Goal: Task Accomplishment & Management: Use online tool/utility

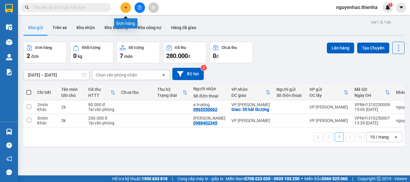
click at [128, 7] on button at bounding box center [125, 7] width 11 height 11
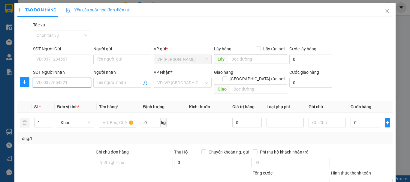
click at [60, 83] on input "SĐT Người Nhận" at bounding box center [62, 83] width 58 height 10
click at [61, 95] on div "0911091683 - thương" at bounding box center [61, 95] width 50 height 7
type input "0911091683"
type input "thương"
checkbox input "true"
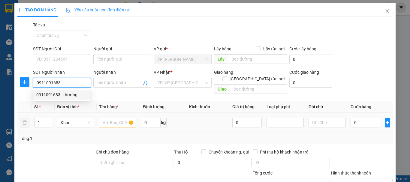
type input "lấy tại vp"
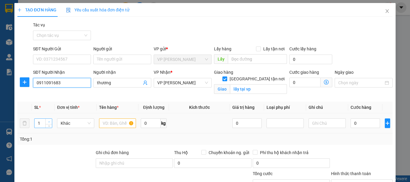
type input "0911091683"
click at [48, 122] on icon "up" at bounding box center [49, 122] width 2 height 2
type input "3"
click at [48, 122] on icon "up" at bounding box center [49, 121] width 2 height 1
drag, startPoint x: 110, startPoint y: 124, endPoint x: 108, endPoint y: 121, distance: 3.6
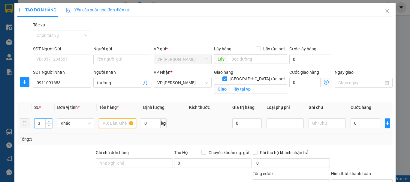
click at [109, 123] on input "text" at bounding box center [117, 124] width 37 height 10
type input "3xop"
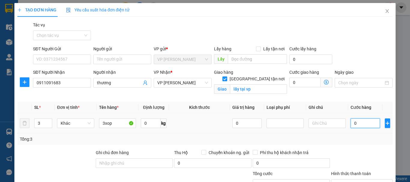
click at [350, 123] on input "0" at bounding box center [364, 124] width 29 height 10
type input "1"
type input "15"
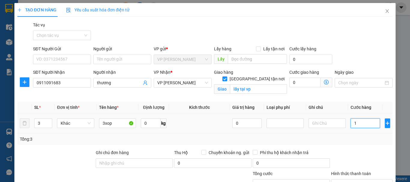
type input "15"
type input "150"
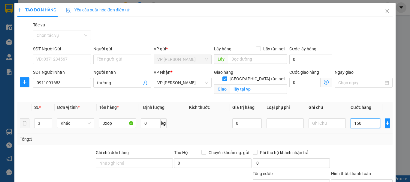
type input "1.500"
type input "15.000"
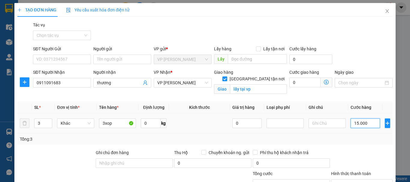
type input "15.000"
type input "150.000"
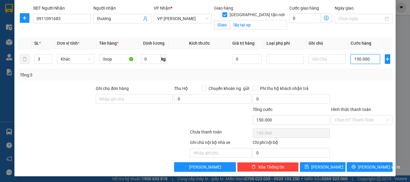
scroll to position [66, 0]
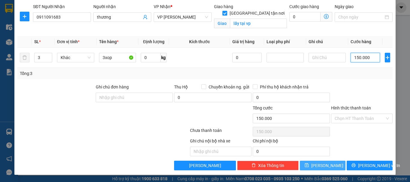
type input "150.000"
click at [317, 164] on button "[PERSON_NAME]" at bounding box center [323, 166] width 46 height 10
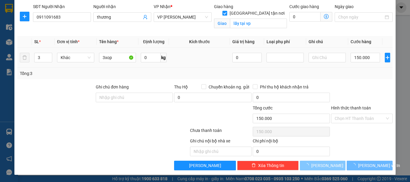
checkbox input "false"
type input "1"
type input "0"
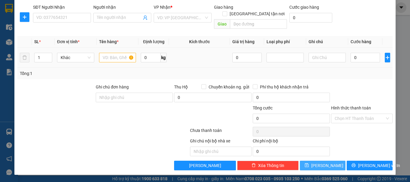
scroll to position [59, 0]
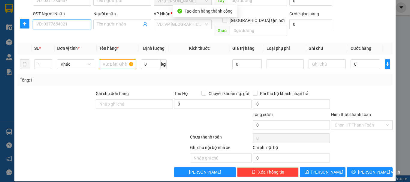
click at [66, 25] on input "SĐT Người Nhận" at bounding box center [62, 25] width 58 height 10
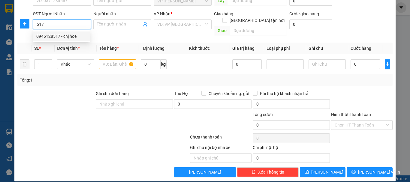
click at [65, 38] on div "0946128517 - chị hòe" at bounding box center [61, 36] width 50 height 7
type input "0946128517"
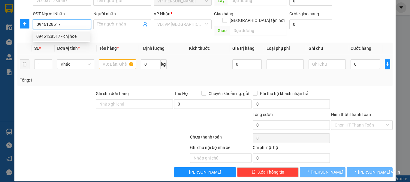
type input "chị hòe"
checkbox input "true"
type input "103 nguyen du"
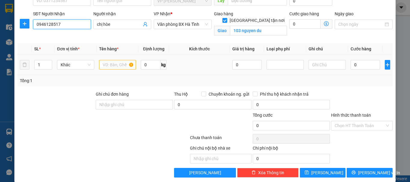
type input "0946128517"
click at [115, 66] on input "text" at bounding box center [117, 65] width 37 height 10
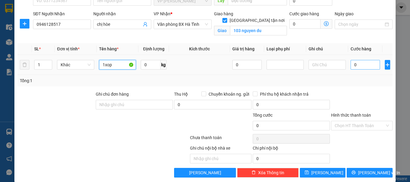
type input "1xop"
click at [350, 65] on input "0" at bounding box center [364, 65] width 29 height 10
type input "5"
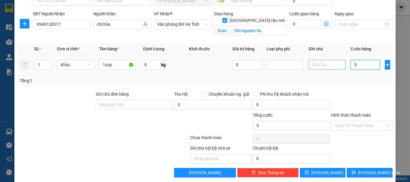
type input "50"
type input "500"
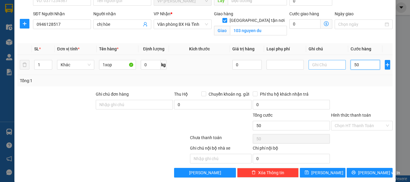
type input "500"
type input "5.000"
type input "50.000"
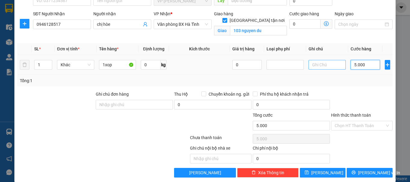
type input "50.000"
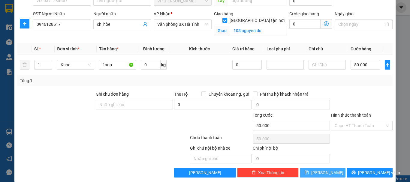
click at [315, 170] on button "[PERSON_NAME]" at bounding box center [323, 173] width 46 height 10
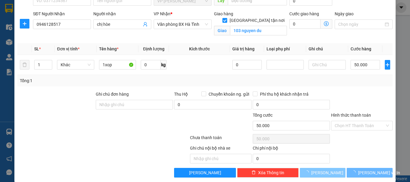
checkbox input "false"
type input "0"
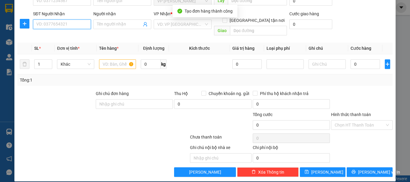
click at [63, 26] on input "SĐT Người Nhận" at bounding box center [62, 25] width 58 height 10
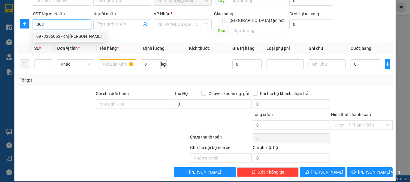
click at [63, 36] on div "0973396063 - chị [PERSON_NAME]" at bounding box center [68, 36] width 65 height 7
type input "0973396063"
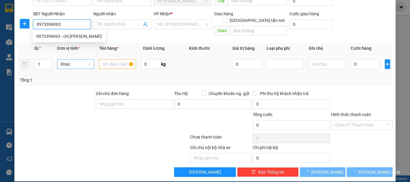
type input "chị [PERSON_NAME]"
checkbox input "true"
type input "36 [PERSON_NAME] tp [GEOGRAPHIC_DATA]"
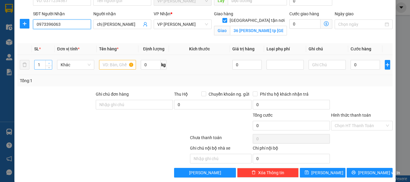
type input "0973396063"
click at [50, 64] on span "up" at bounding box center [49, 64] width 4 height 4
type input "4"
click at [50, 64] on span "up" at bounding box center [49, 64] width 4 height 4
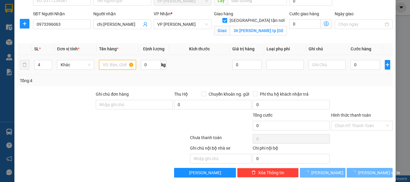
click at [110, 64] on input "text" at bounding box center [117, 65] width 37 height 10
type input "2"
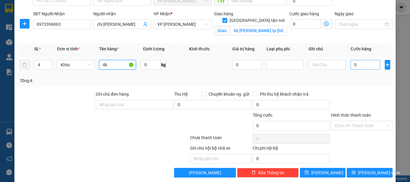
type input "4k"
click at [350, 63] on input "0" at bounding box center [364, 65] width 29 height 10
type input "2"
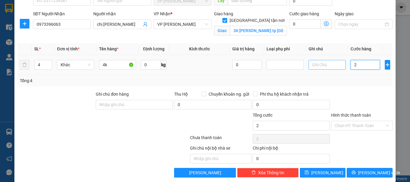
type input "20"
type input "200"
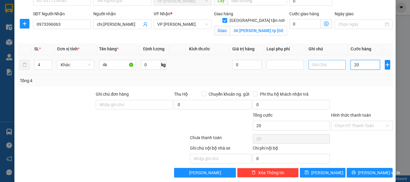
type input "200"
type input "2.000"
type input "20.000"
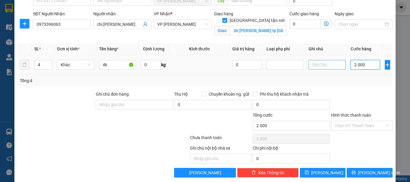
type input "20.000"
type input "200.000"
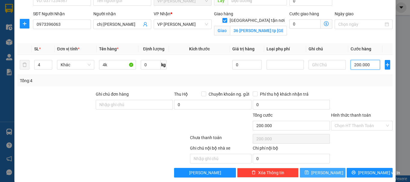
type input "200.000"
click at [326, 171] on button "[PERSON_NAME]" at bounding box center [323, 173] width 46 height 10
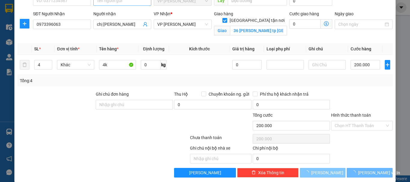
checkbox input "false"
type input "1"
type input "0"
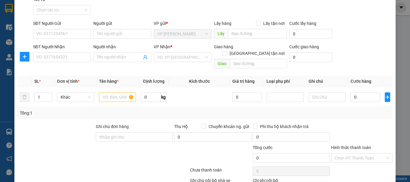
scroll to position [0, 0]
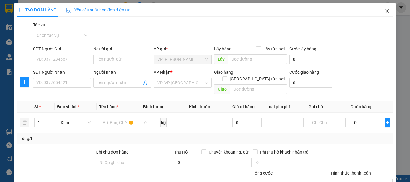
click at [385, 13] on icon "close" at bounding box center [387, 11] width 5 height 5
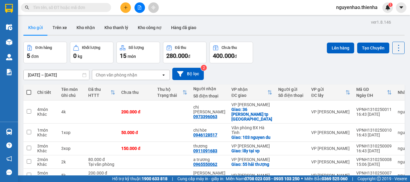
click at [27, 92] on span at bounding box center [28, 92] width 5 height 5
click at [29, 89] on input "checkbox" at bounding box center [29, 89] width 0 height 0
checkbox input "true"
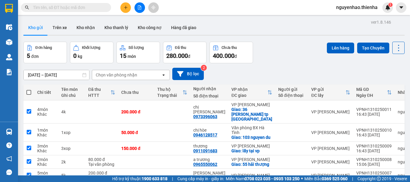
checkbox input "true"
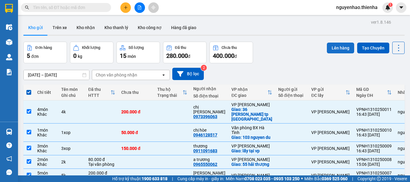
click at [331, 45] on button "Lên hàng" at bounding box center [340, 48] width 27 height 11
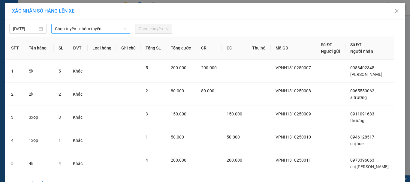
click at [107, 30] on span "Chọn tuyến - nhóm tuyến" at bounding box center [91, 28] width 72 height 9
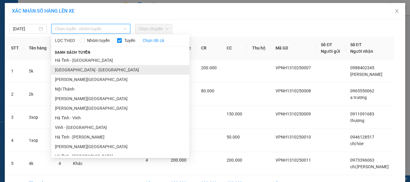
click at [70, 72] on li "[GEOGRAPHIC_DATA] - [GEOGRAPHIC_DATA]" at bounding box center [120, 70] width 138 height 10
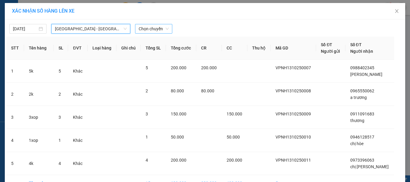
click at [156, 29] on span "Chọn chuyến" at bounding box center [154, 28] width 30 height 9
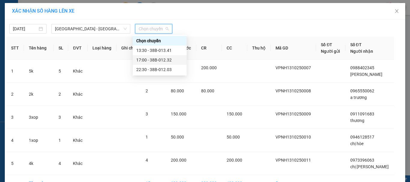
click at [156, 58] on div "17:00 - 38B-012.32" at bounding box center [159, 60] width 47 height 7
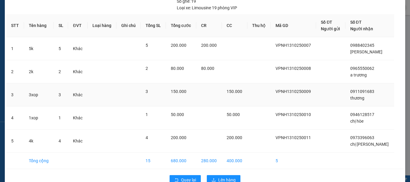
scroll to position [50, 0]
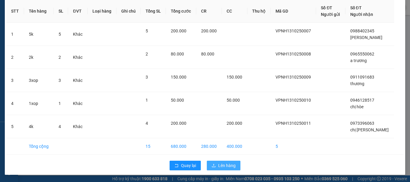
click at [219, 164] on span "Lên hàng" at bounding box center [226, 165] width 17 height 7
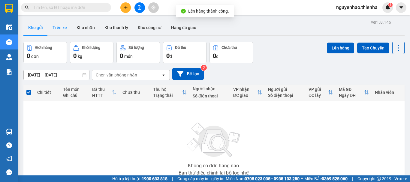
click at [64, 30] on button "Trên xe" at bounding box center [60, 27] width 24 height 14
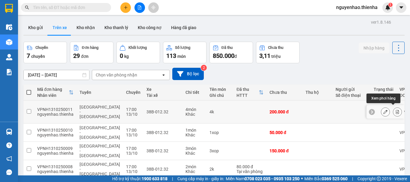
click at [396, 110] on icon at bounding box center [397, 112] width 3 height 4
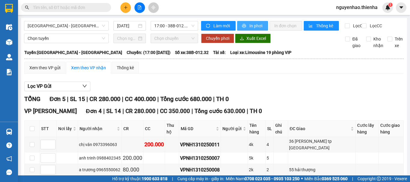
click at [249, 25] on span "In phơi" at bounding box center [256, 26] width 14 height 7
